Goal: Task Accomplishment & Management: Manage account settings

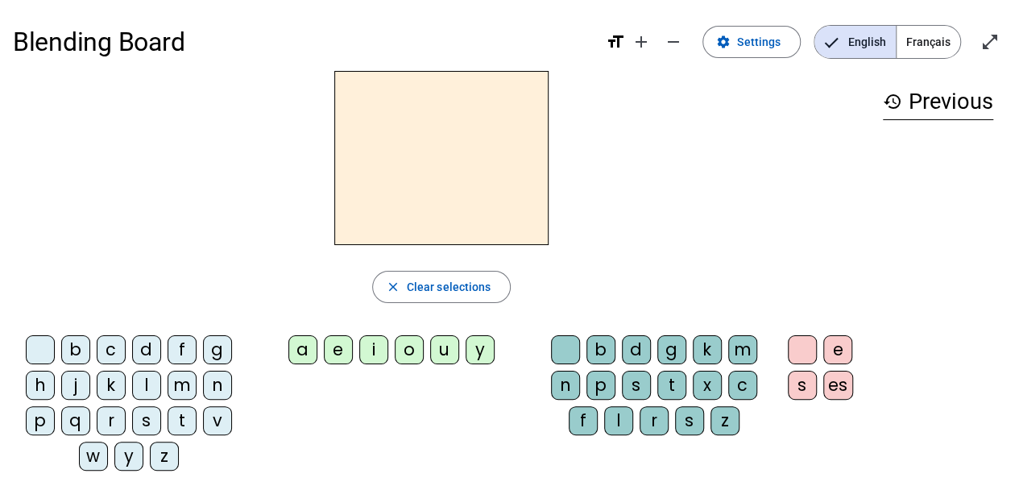
drag, startPoint x: 0, startPoint y: 0, endPoint x: 159, endPoint y: 391, distance: 421.6
click at [159, 391] on div "l" at bounding box center [146, 384] width 29 height 29
click at [372, 345] on div "i" at bounding box center [373, 349] width 29 height 29
click at [434, 349] on div "u" at bounding box center [444, 349] width 29 height 29
click at [480, 352] on div "y" at bounding box center [479, 349] width 29 height 29
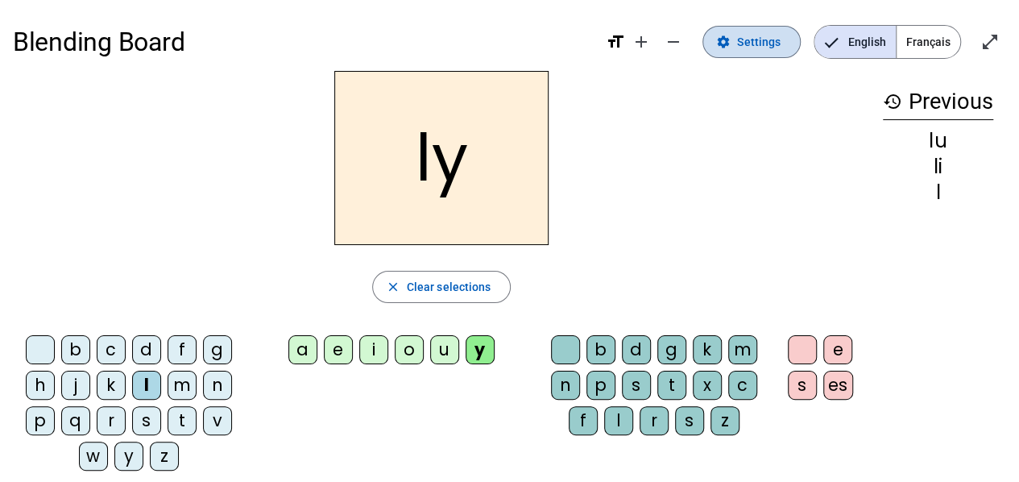
click at [758, 51] on span "Settings" at bounding box center [758, 41] width 43 height 19
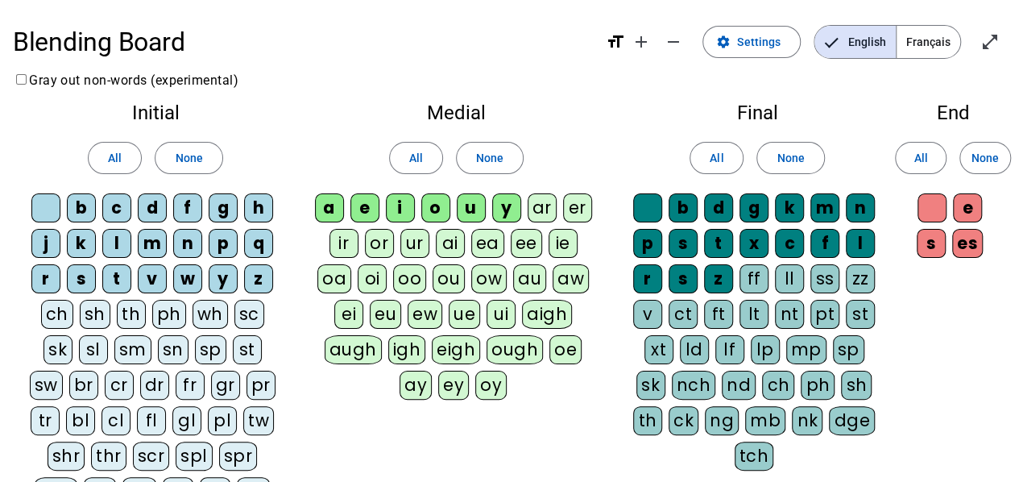
click at [122, 209] on div "c" at bounding box center [116, 207] width 29 height 29
click at [116, 245] on div "l" at bounding box center [116, 243] width 29 height 29
click at [921, 52] on span "Français" at bounding box center [928, 42] width 64 height 32
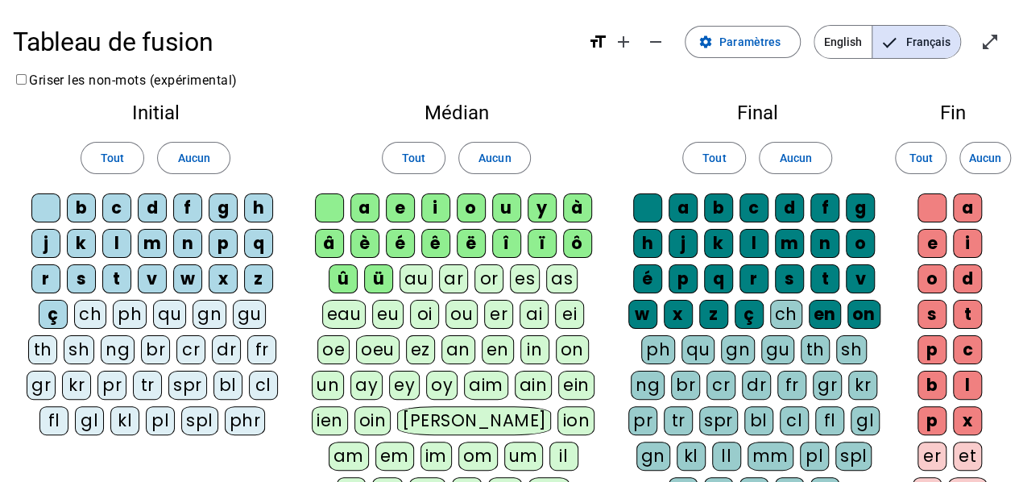
click at [249, 373] on div "cl" at bounding box center [263, 384] width 29 height 29
click at [374, 200] on div "a" at bounding box center [364, 207] width 29 height 29
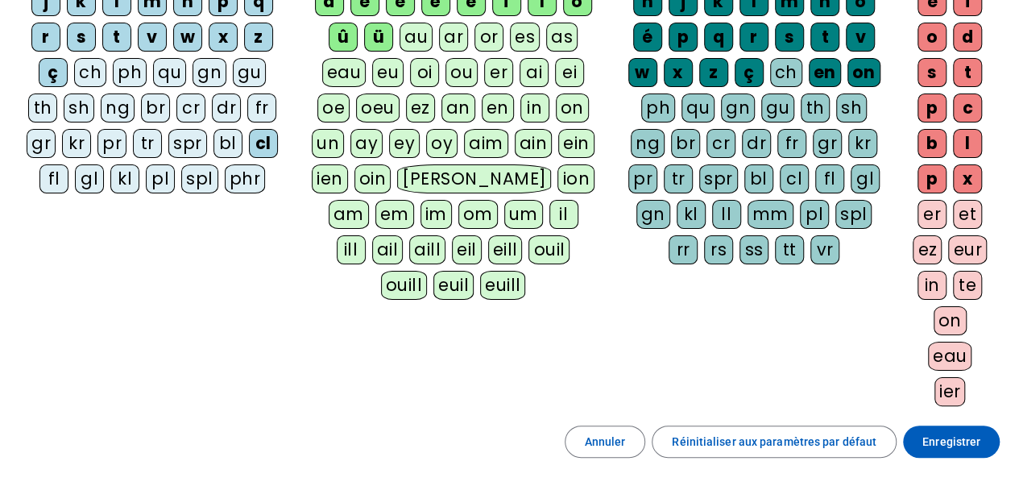
scroll to position [81, 0]
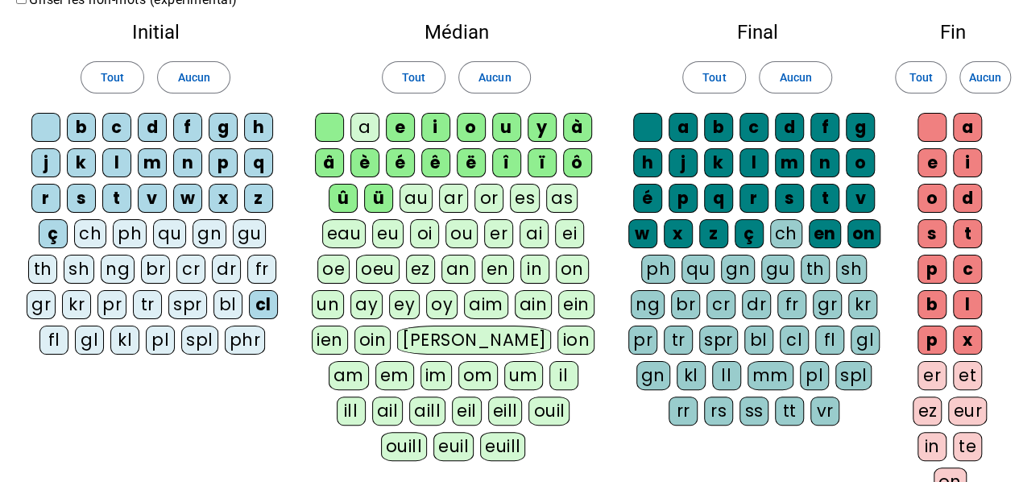
click at [796, 155] on div "m" at bounding box center [789, 162] width 29 height 29
click at [933, 162] on div "e" at bounding box center [931, 162] width 29 height 29
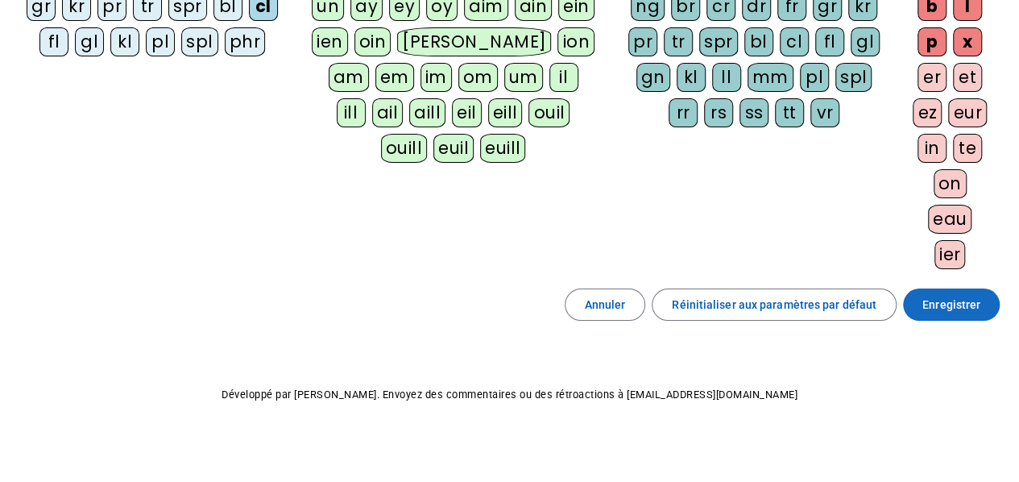
click at [950, 297] on span "Enregistrer" at bounding box center [951, 304] width 58 height 19
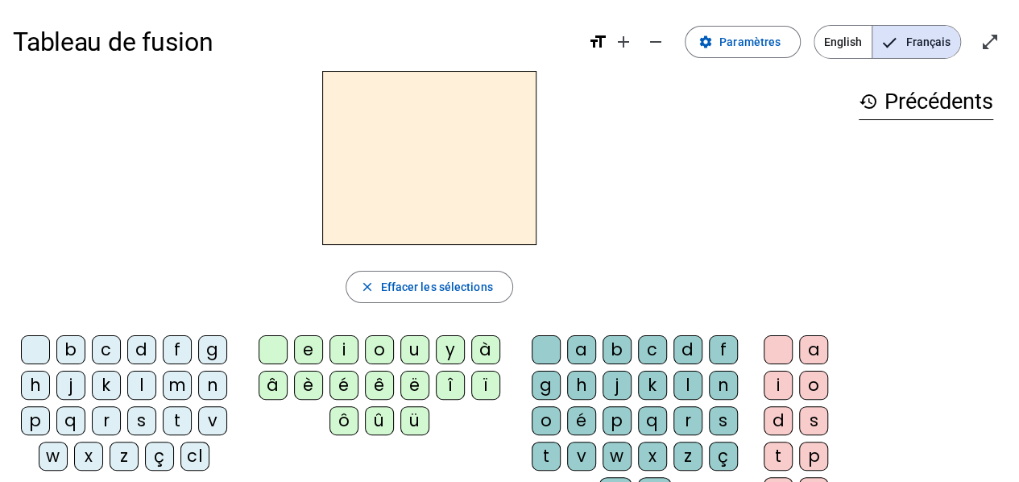
click at [108, 341] on div "c" at bounding box center [106, 349] width 29 height 29
click at [143, 373] on div "l" at bounding box center [141, 384] width 29 height 29
click at [775, 39] on span "Paramètres" at bounding box center [749, 41] width 61 height 19
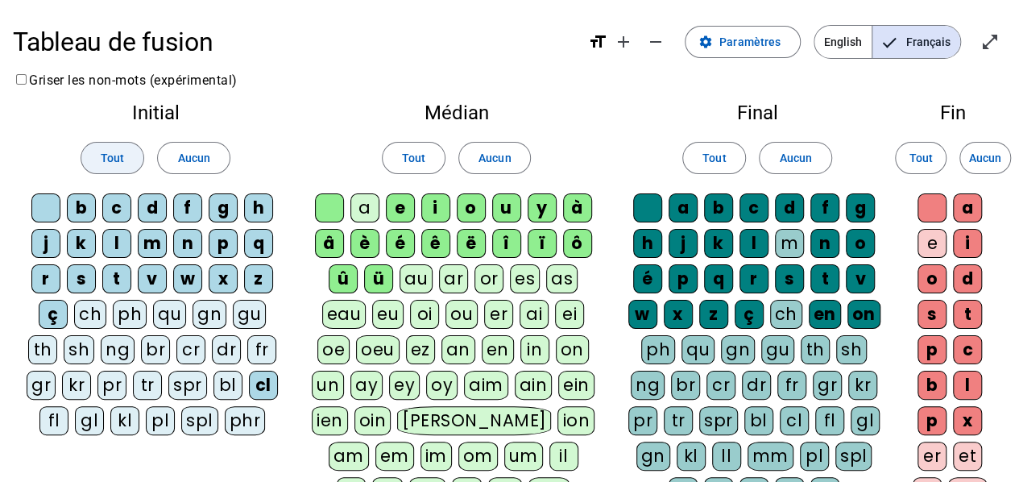
click at [97, 155] on span at bounding box center [112, 158] width 62 height 39
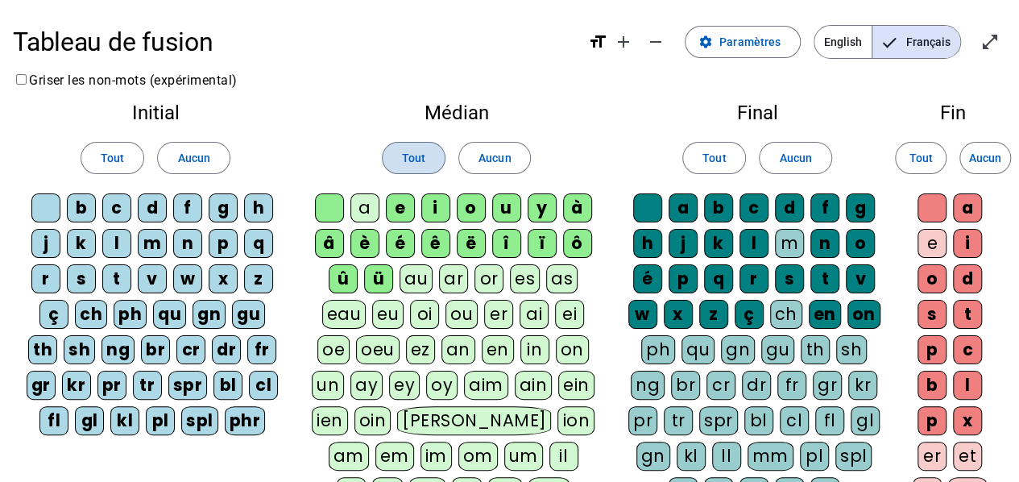
click at [409, 163] on span "Tout" at bounding box center [413, 157] width 23 height 19
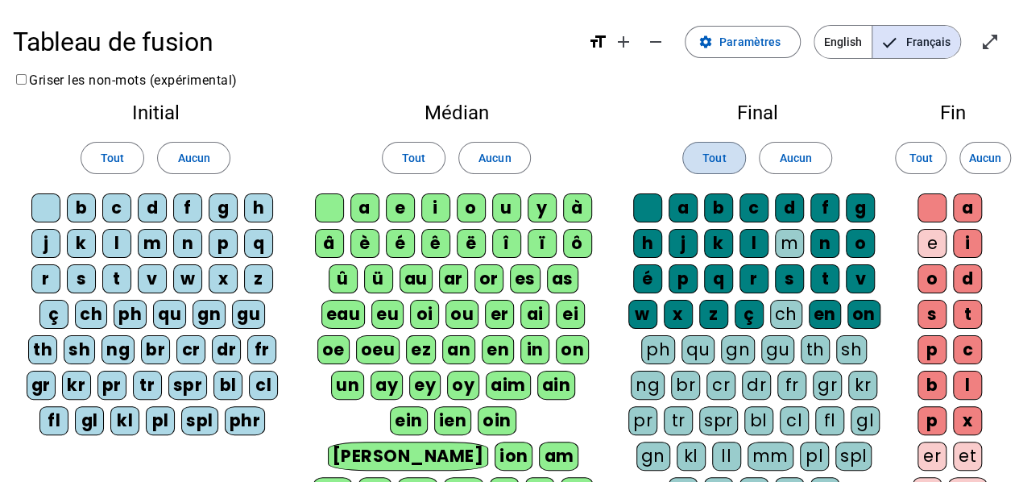
click at [692, 149] on span at bounding box center [714, 158] width 62 height 39
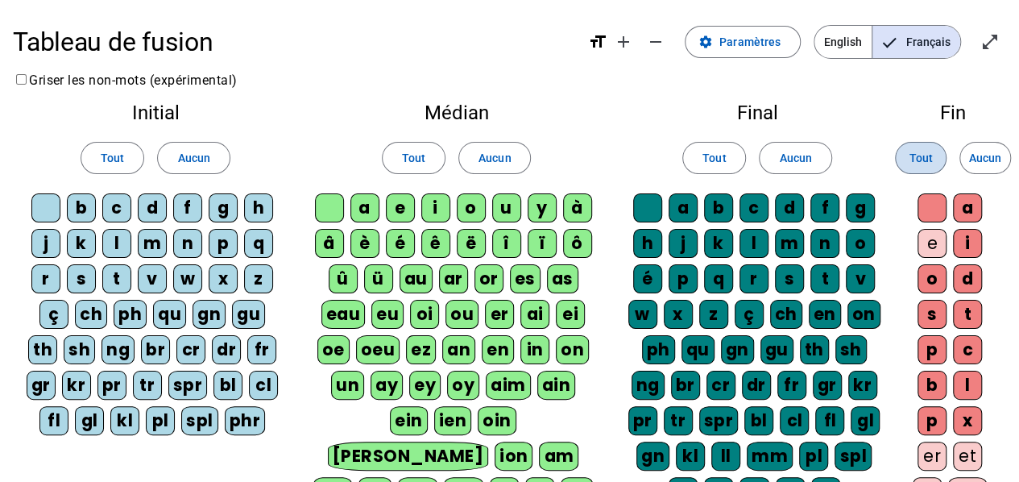
click at [917, 152] on span "Tout" at bounding box center [919, 157] width 23 height 19
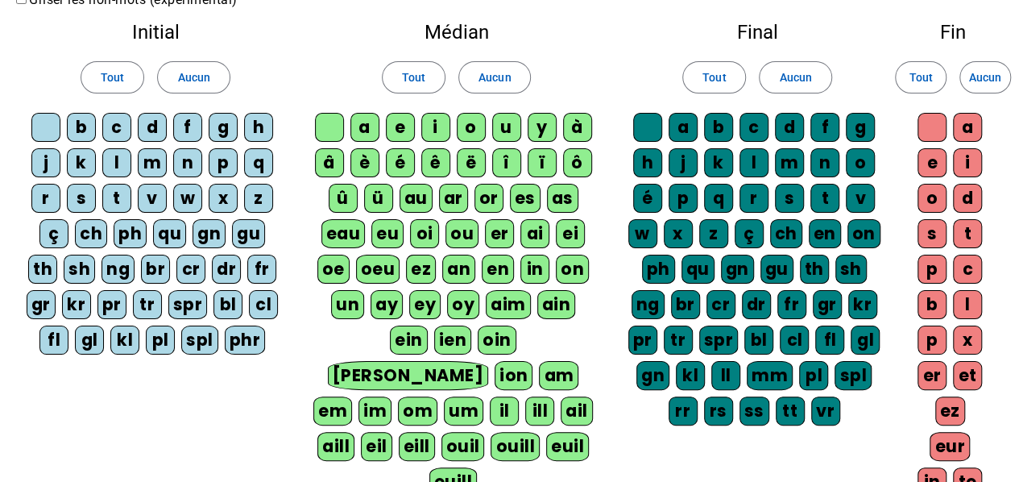
scroll to position [378, 0]
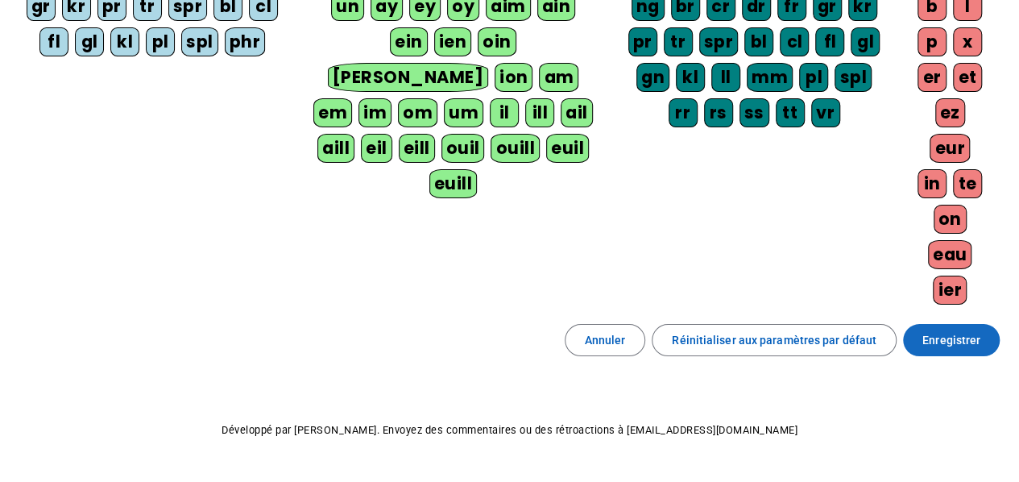
click at [943, 330] on span "Enregistrer" at bounding box center [951, 339] width 58 height 19
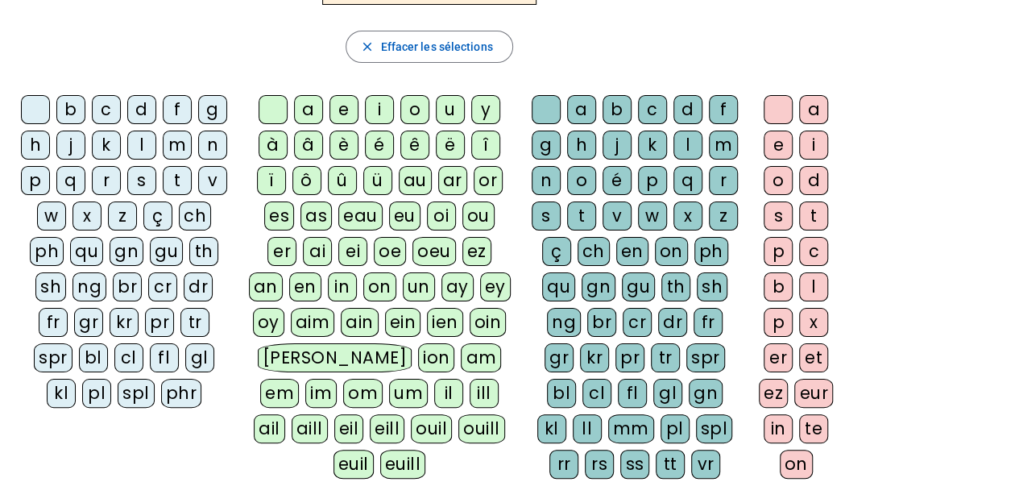
scroll to position [159, 0]
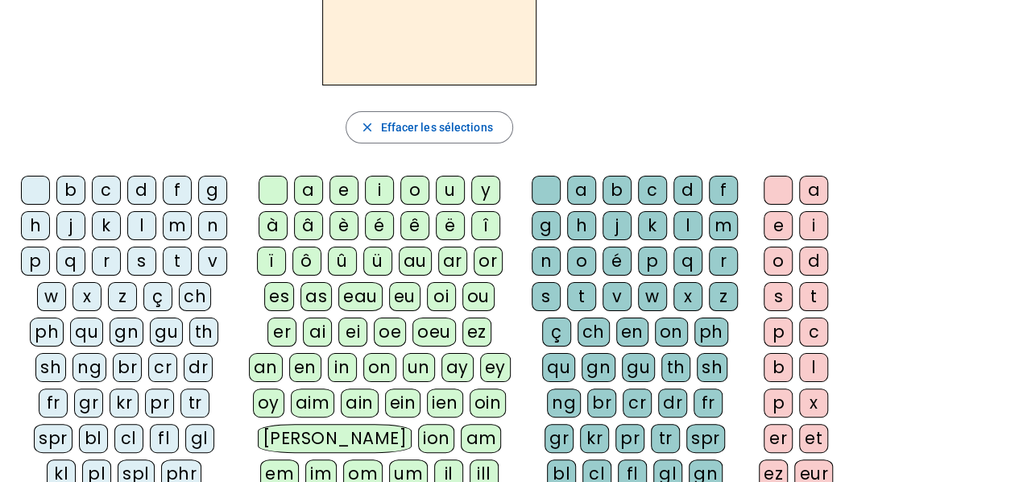
click at [114, 434] on div "cl" at bounding box center [128, 438] width 29 height 29
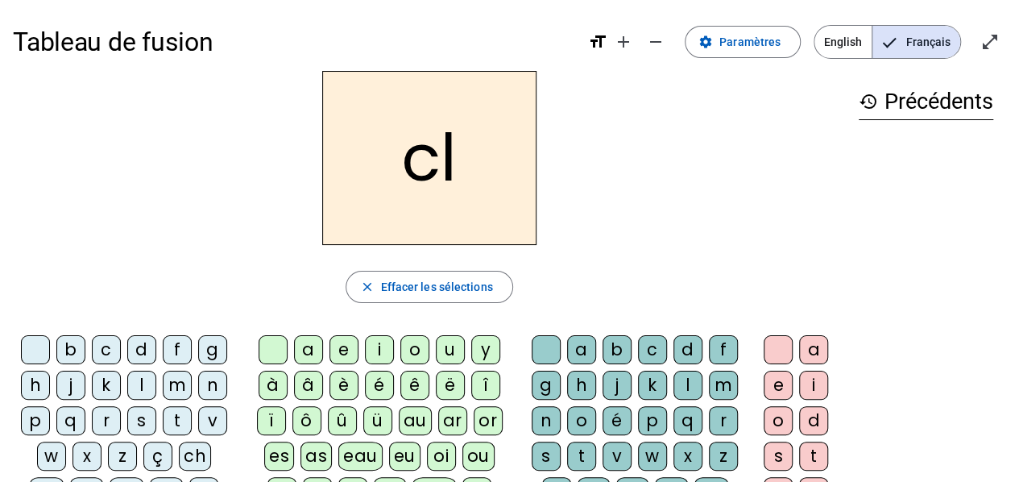
click at [322, 354] on div "a" at bounding box center [308, 349] width 29 height 29
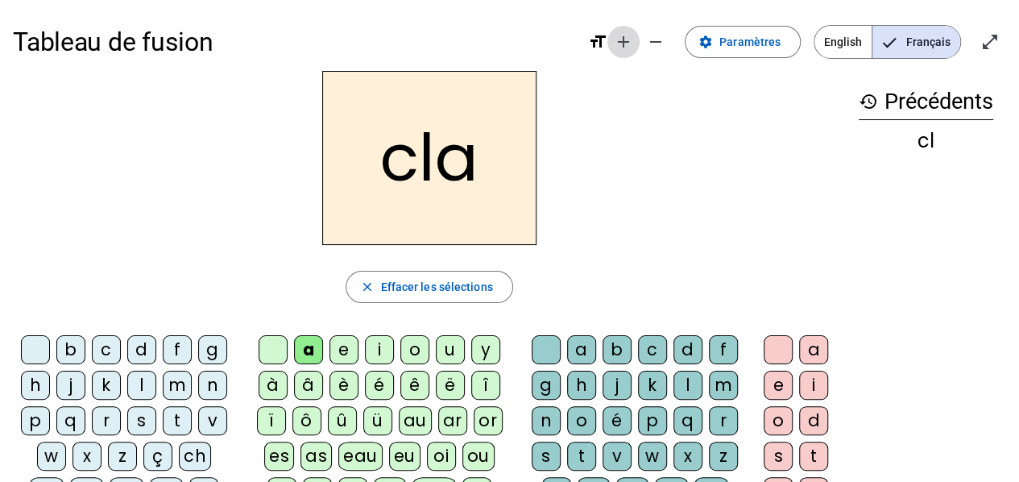
click at [626, 40] on mat-icon "add" at bounding box center [623, 41] width 19 height 19
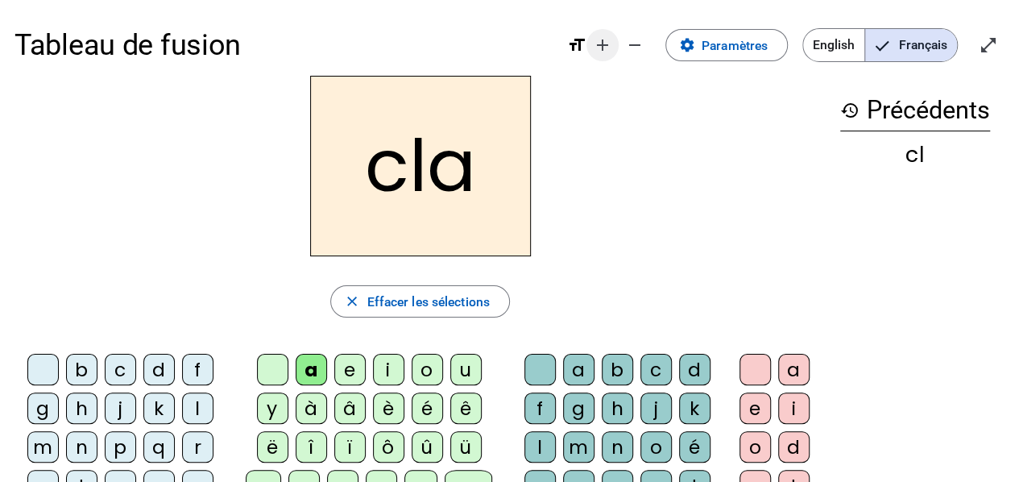
click at [626, 40] on mat-icon "remove" at bounding box center [634, 44] width 19 height 19
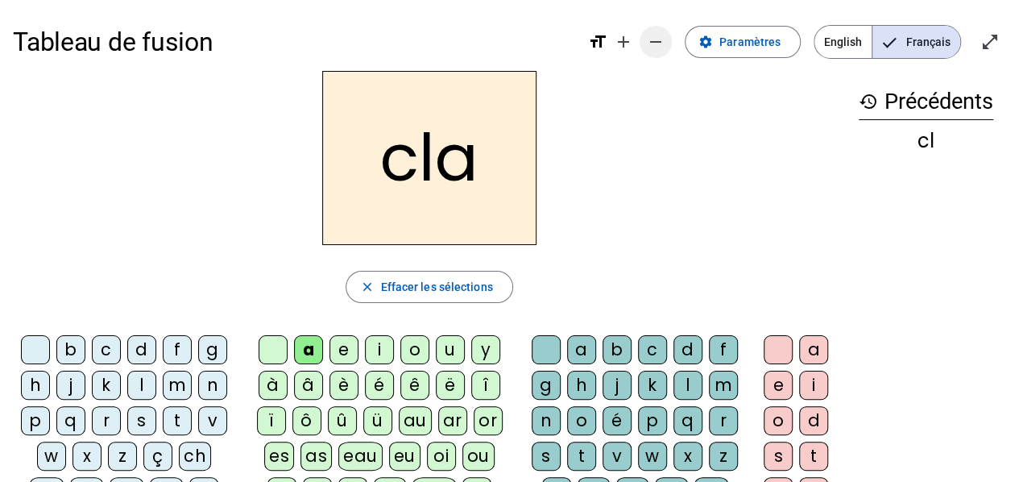
click at [650, 43] on span "Diminuer la taille de la police" at bounding box center [655, 42] width 39 height 39
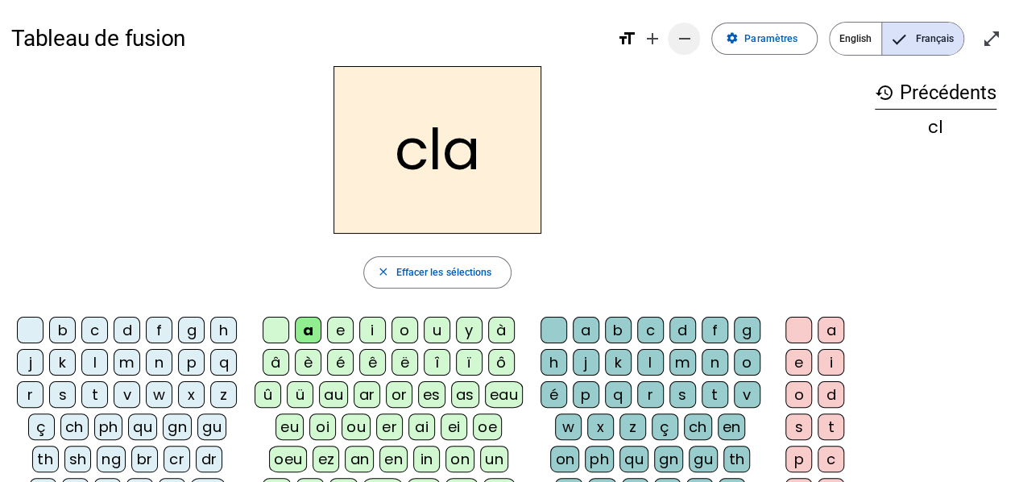
click at [690, 43] on mat-icon "remove" at bounding box center [683, 38] width 19 height 19
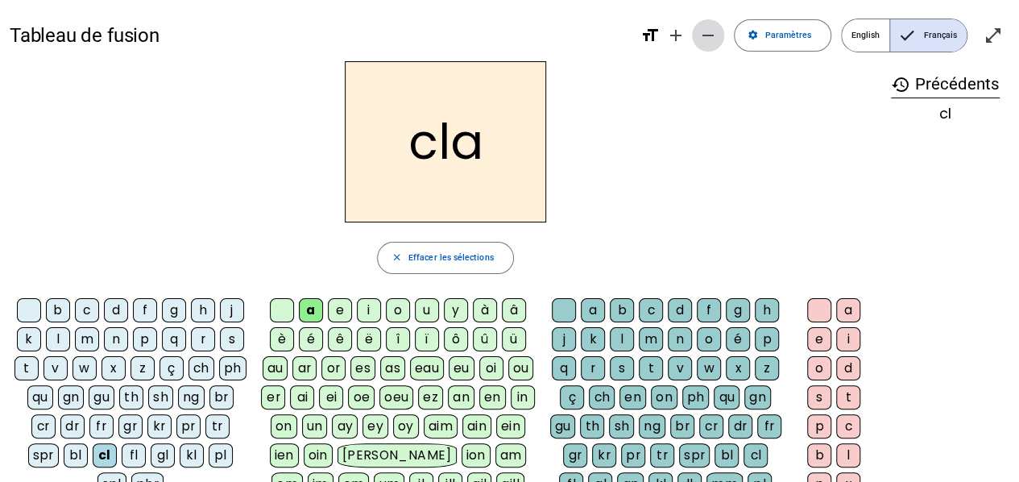
click at [690, 43] on span "Augmenter la taille de la police" at bounding box center [675, 35] width 39 height 39
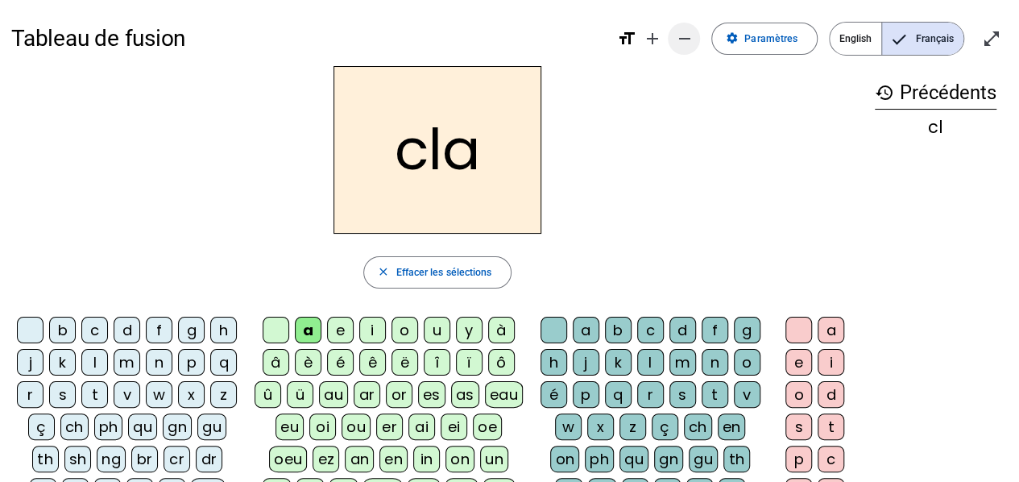
click at [690, 43] on mat-icon "remove" at bounding box center [683, 38] width 19 height 19
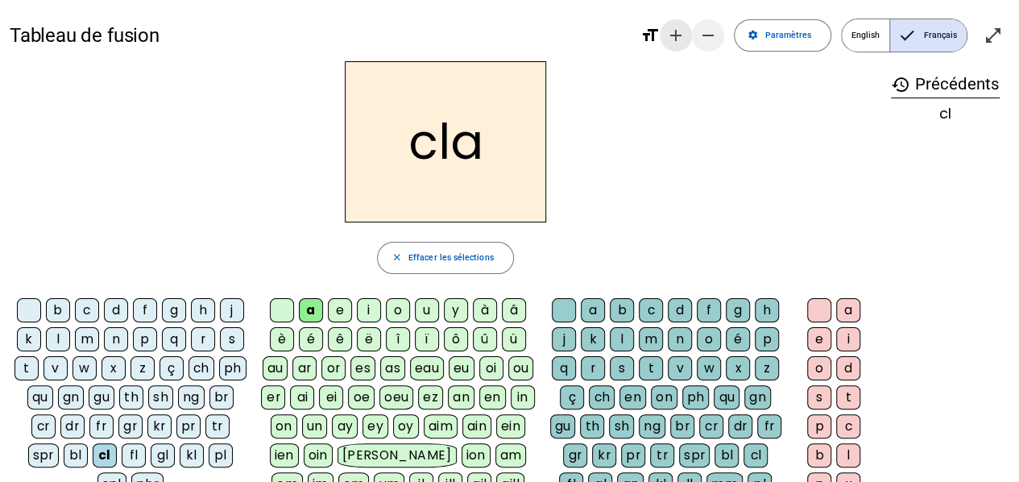
click at [690, 43] on span "Augmenter la taille de la police" at bounding box center [675, 35] width 39 height 39
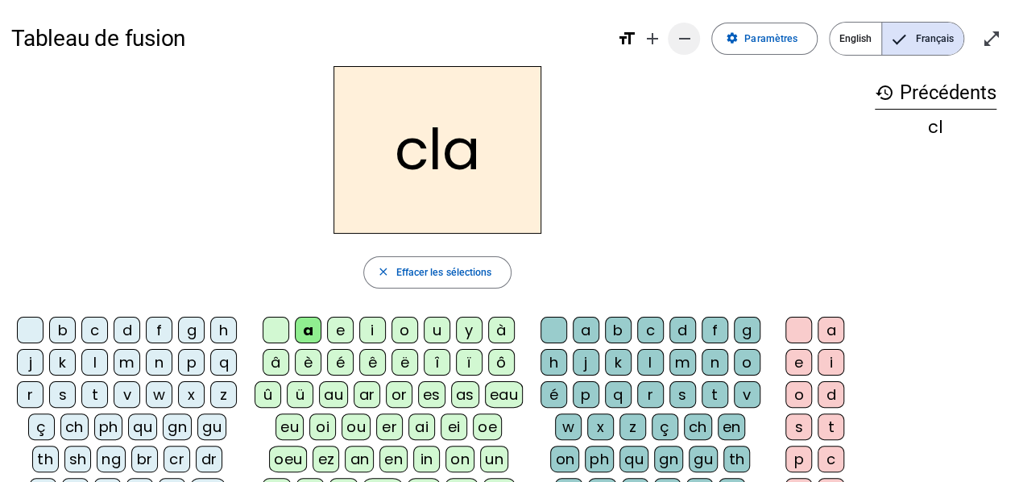
click at [697, 39] on span "Diminuer la taille de la police" at bounding box center [683, 38] width 39 height 39
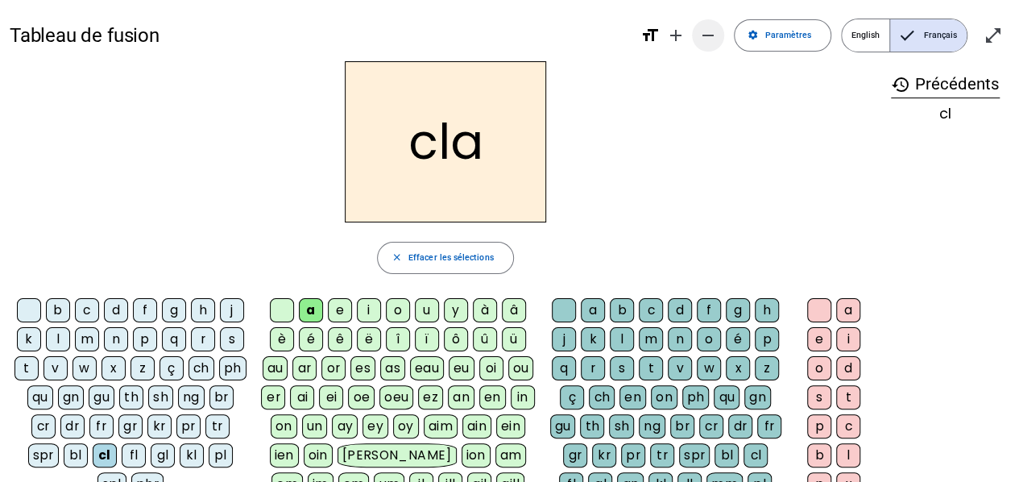
click at [708, 31] on mat-icon "remove" at bounding box center [707, 35] width 19 height 19
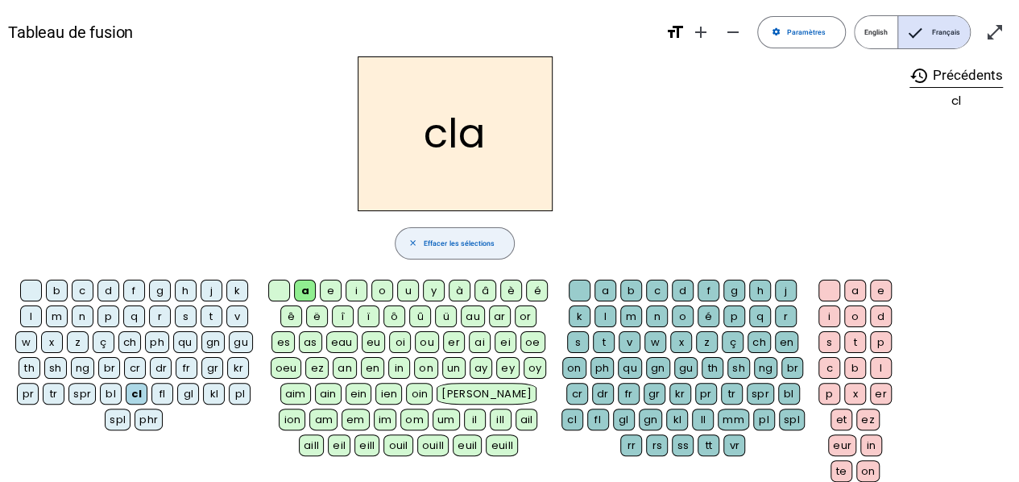
click at [474, 230] on span "button" at bounding box center [454, 243] width 119 height 39
